Goal: Task Accomplishment & Management: Manage account settings

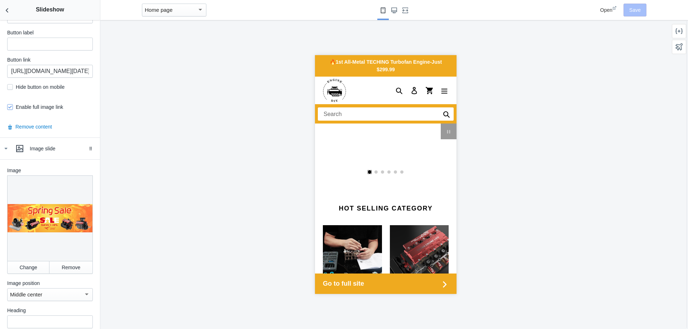
scroll to position [0, 681]
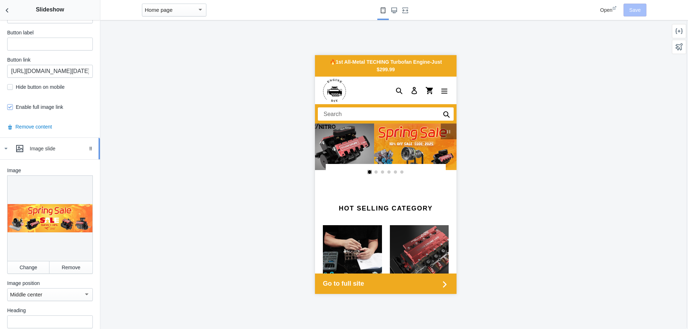
click at [47, 147] on div "Image slide" at bounding box center [62, 148] width 65 height 7
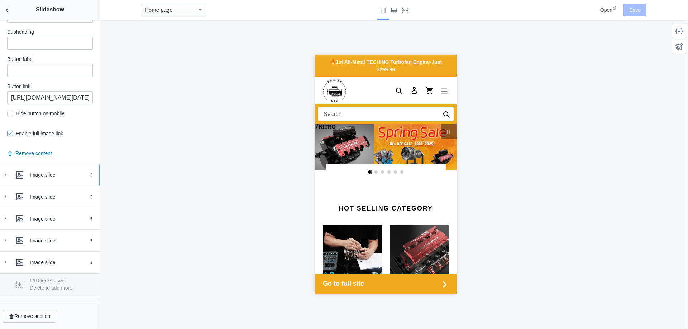
click at [51, 173] on div "Image slide" at bounding box center [62, 175] width 65 height 7
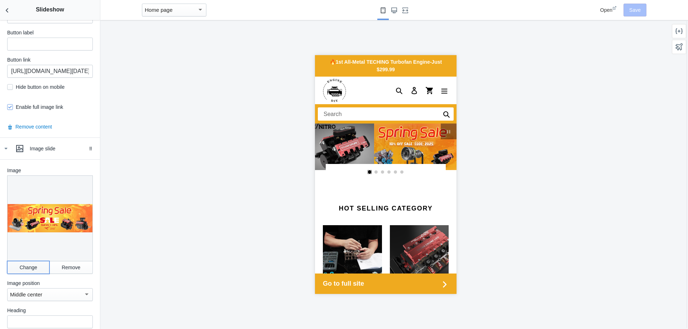
click at [24, 261] on button "Change" at bounding box center [28, 267] width 42 height 13
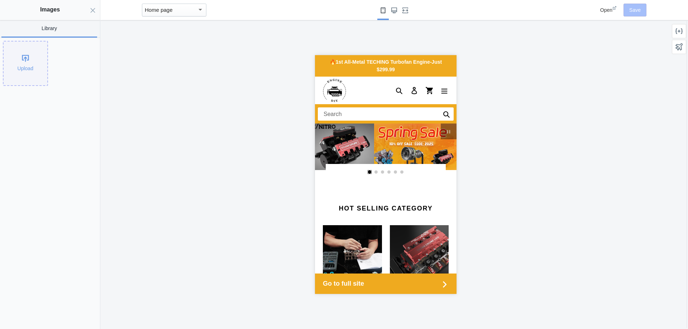
click at [22, 63] on div "Upload" at bounding box center [26, 64] width 44 height 44
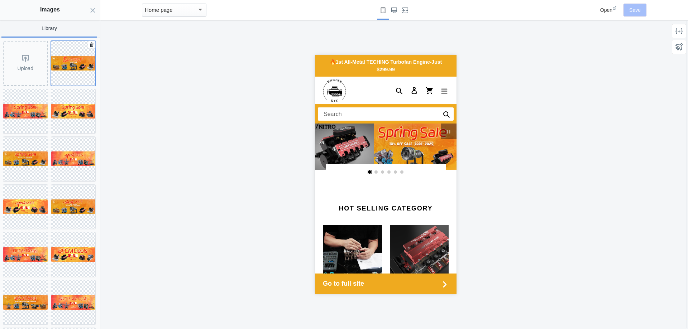
click at [74, 68] on img at bounding box center [73, 63] width 44 height 15
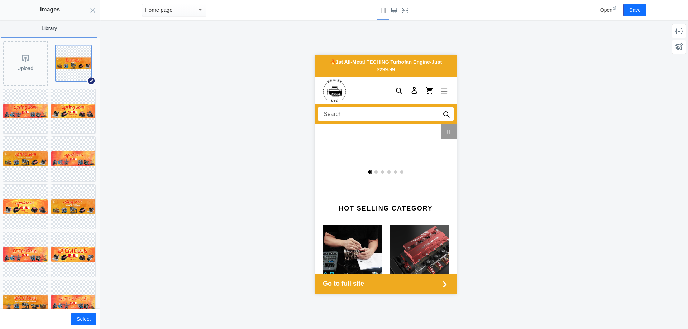
scroll to position [0, 681]
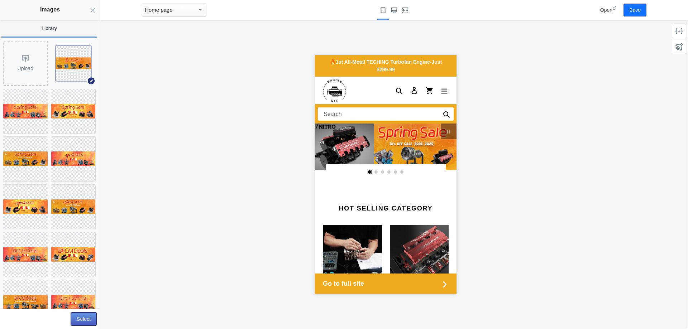
click at [86, 315] on button "Select" at bounding box center [83, 319] width 25 height 13
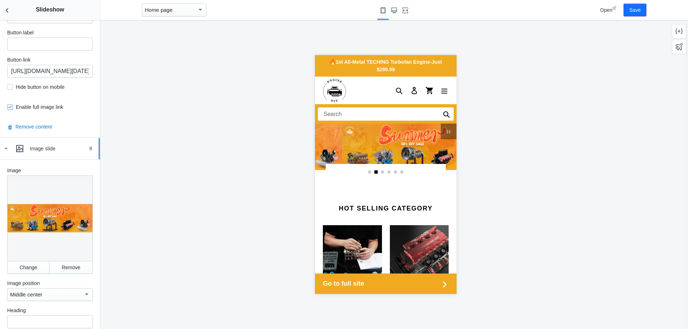
click at [39, 151] on div "Image slide" at bounding box center [62, 148] width 65 height 7
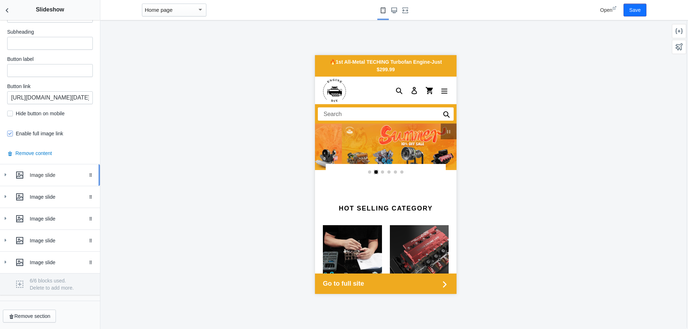
scroll to position [369, 0]
click at [15, 195] on div at bounding box center [20, 197] width 14 height 14
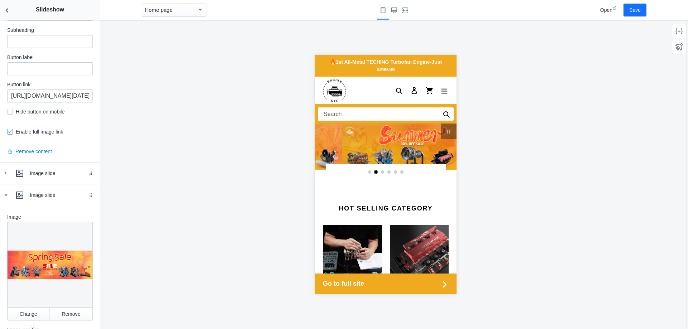
drag, startPoint x: 48, startPoint y: 248, endPoint x: 52, endPoint y: 250, distance: 3.9
click at [52, 250] on div at bounding box center [50, 265] width 86 height 86
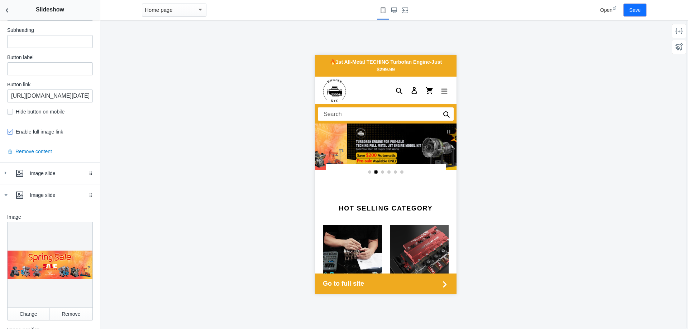
scroll to position [0, 681]
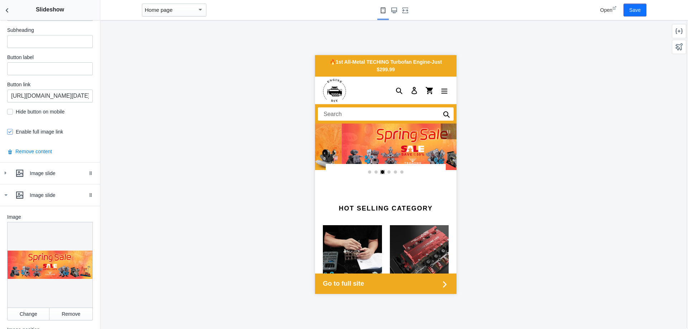
click at [368, 173] on link "Select slide 1" at bounding box center [370, 173] width 4 height 4
click at [375, 172] on amp-selector at bounding box center [386, 172] width 112 height 16
click at [374, 173] on link "Select slide 2" at bounding box center [376, 173] width 4 height 4
click at [368, 173] on link "Select slide 1" at bounding box center [370, 173] width 4 height 4
click at [29, 200] on ss-theme-editor-icon at bounding box center [21, 195] width 17 height 14
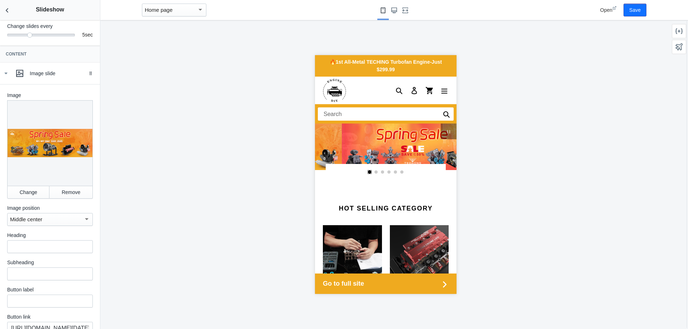
scroll to position [119, 0]
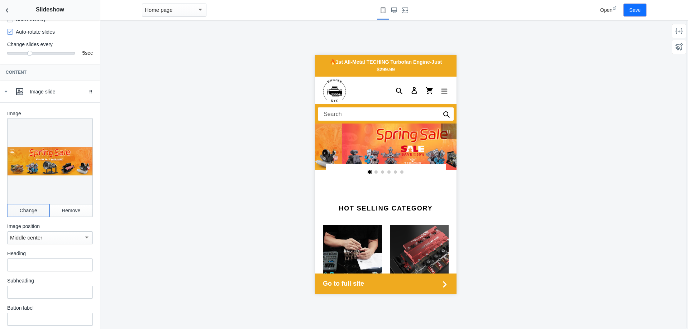
click at [34, 211] on button "Change" at bounding box center [28, 210] width 42 height 13
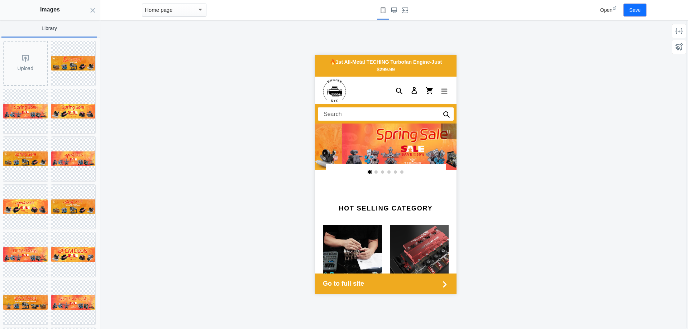
click at [143, 75] on div at bounding box center [385, 174] width 570 height 309
click at [90, 12] on button "Close panel" at bounding box center [93, 10] width 14 height 20
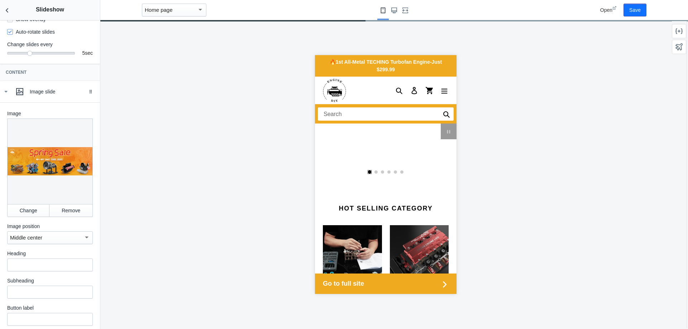
scroll to position [0, 681]
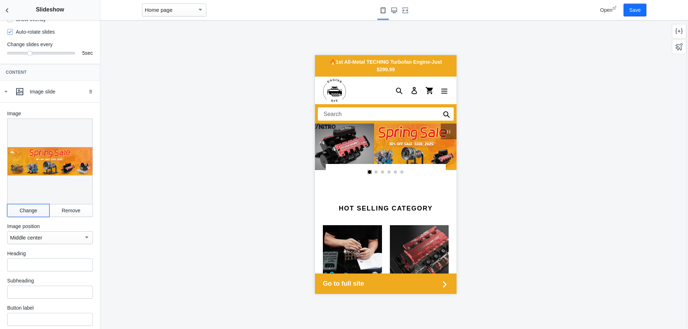
click at [32, 214] on button "Change" at bounding box center [28, 210] width 42 height 13
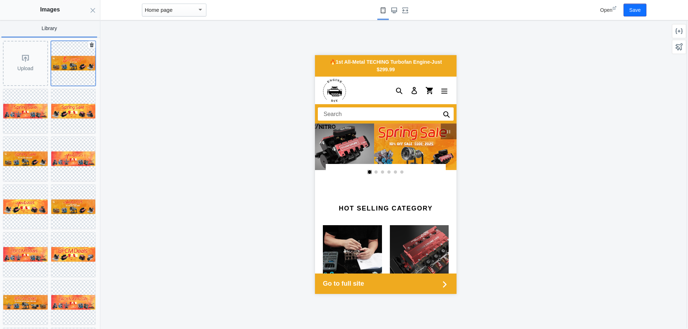
click at [68, 68] on img at bounding box center [73, 63] width 44 height 15
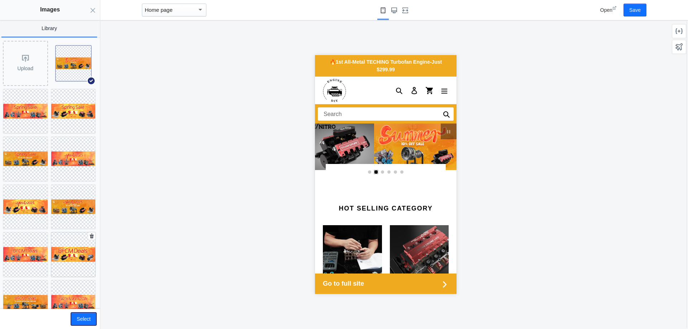
click at [87, 316] on button "Select" at bounding box center [83, 319] width 25 height 13
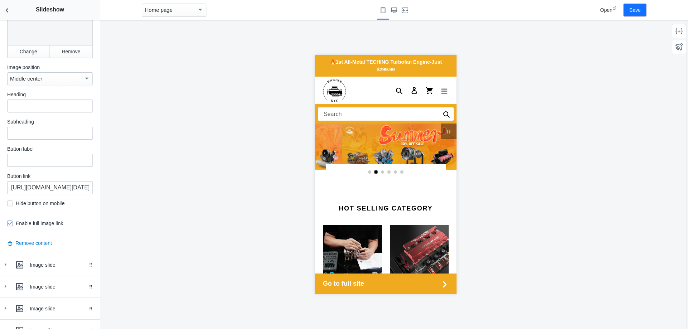
scroll to position [358, 0]
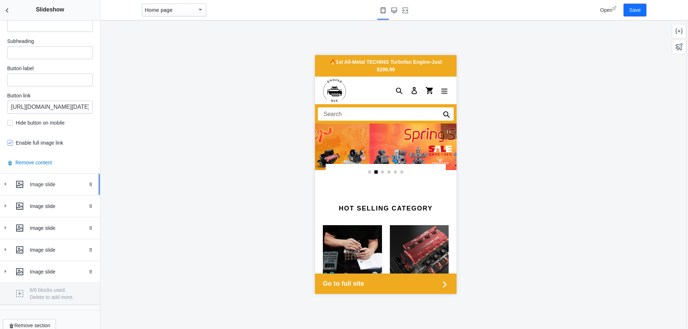
click at [43, 187] on div "Image slide" at bounding box center [62, 184] width 65 height 7
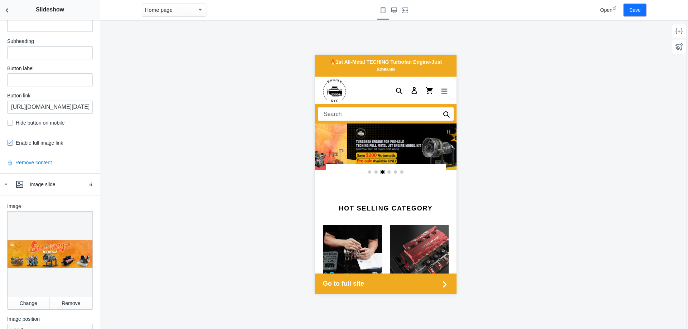
scroll to position [0, 681]
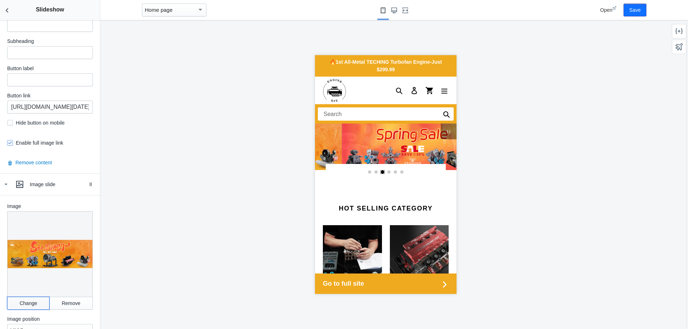
click at [29, 299] on button "Change" at bounding box center [28, 303] width 42 height 13
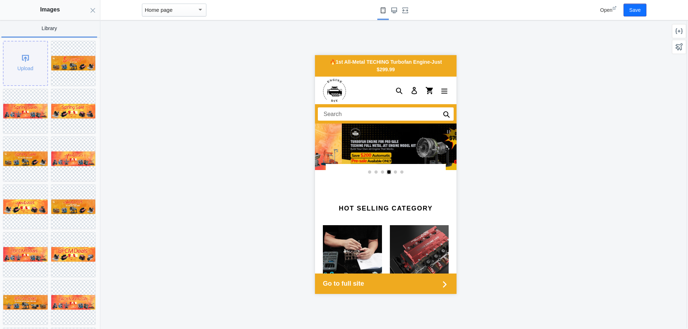
click at [26, 66] on div "Upload" at bounding box center [26, 64] width 44 height 44
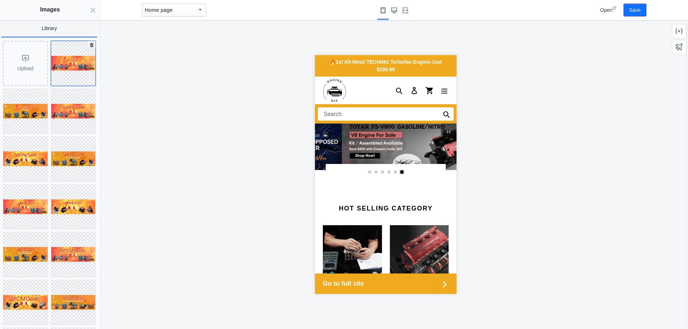
click at [73, 64] on img at bounding box center [73, 63] width 44 height 15
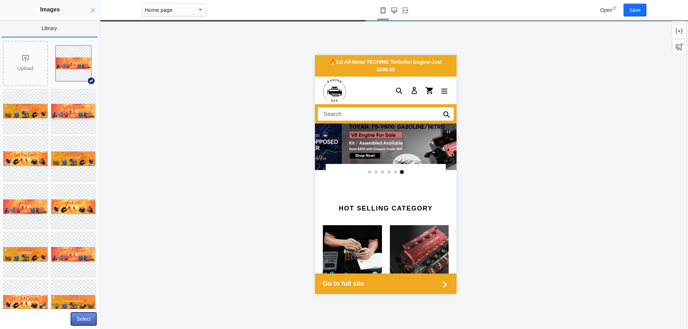
click at [82, 321] on button "Select" at bounding box center [83, 319] width 25 height 13
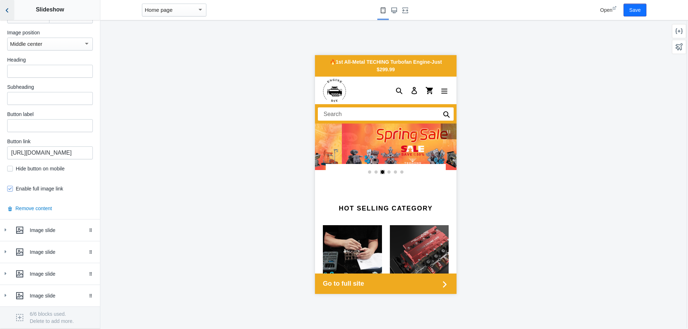
click at [7, 11] on use "Back to sections" at bounding box center [7, 10] width 3 height 4
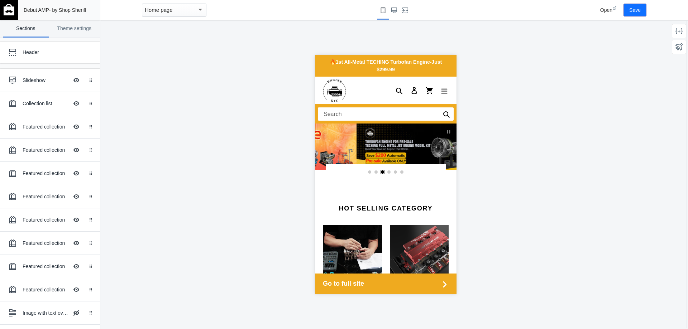
scroll to position [0, 817]
